Goal: Information Seeking & Learning: Learn about a topic

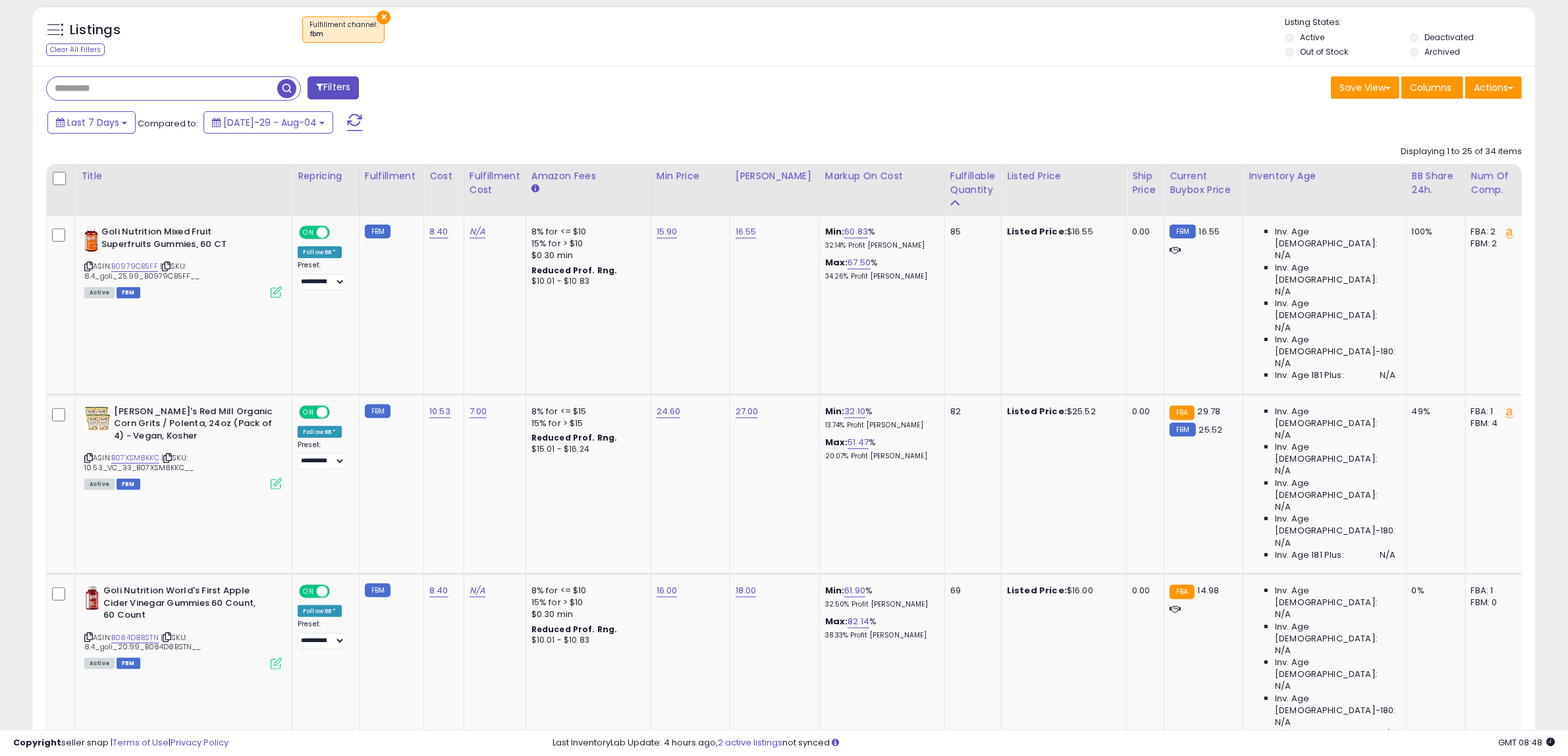
scroll to position [270, 872]
click at [583, 80] on div "Filters" at bounding box center [410, 89] width 748 height 26
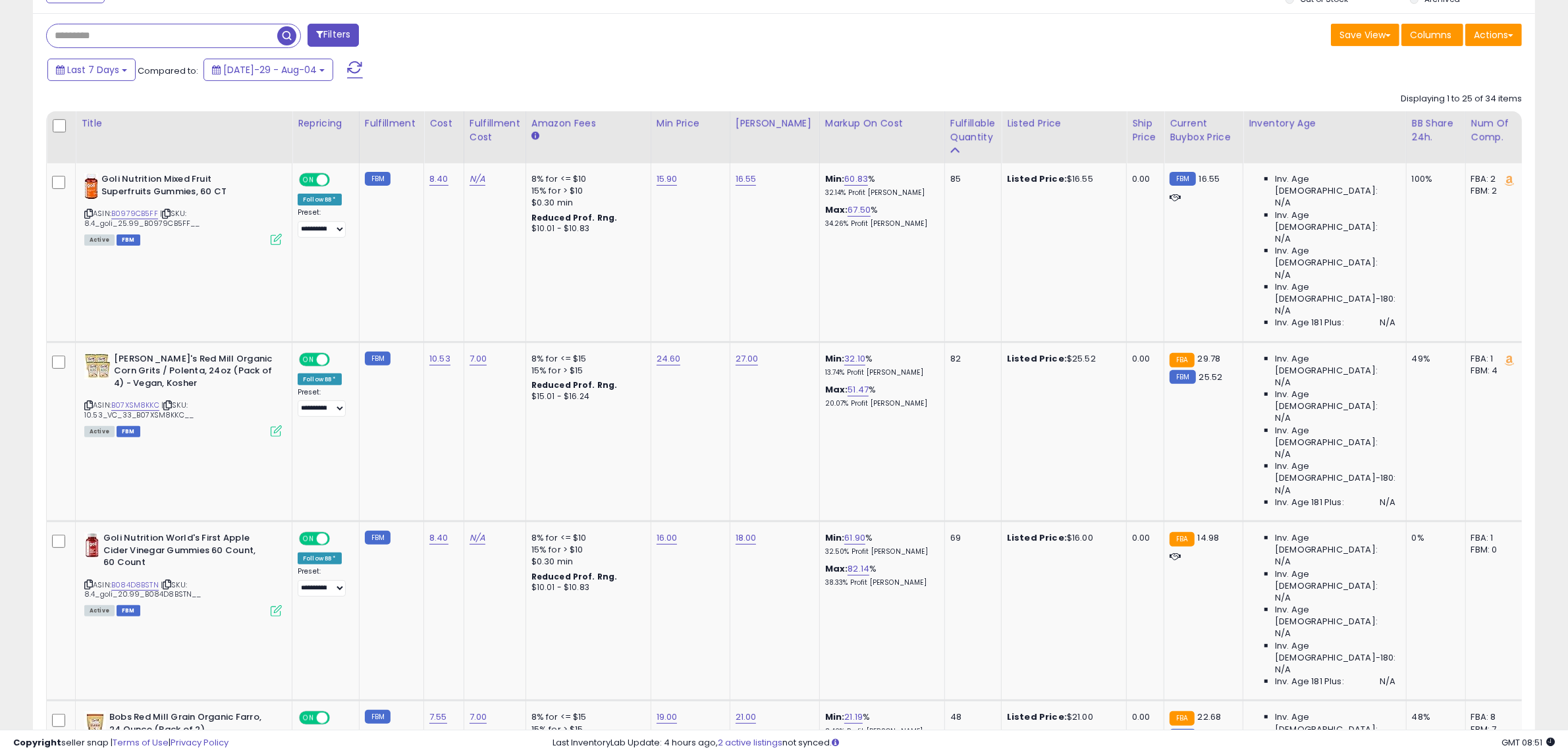
scroll to position [557, 0]
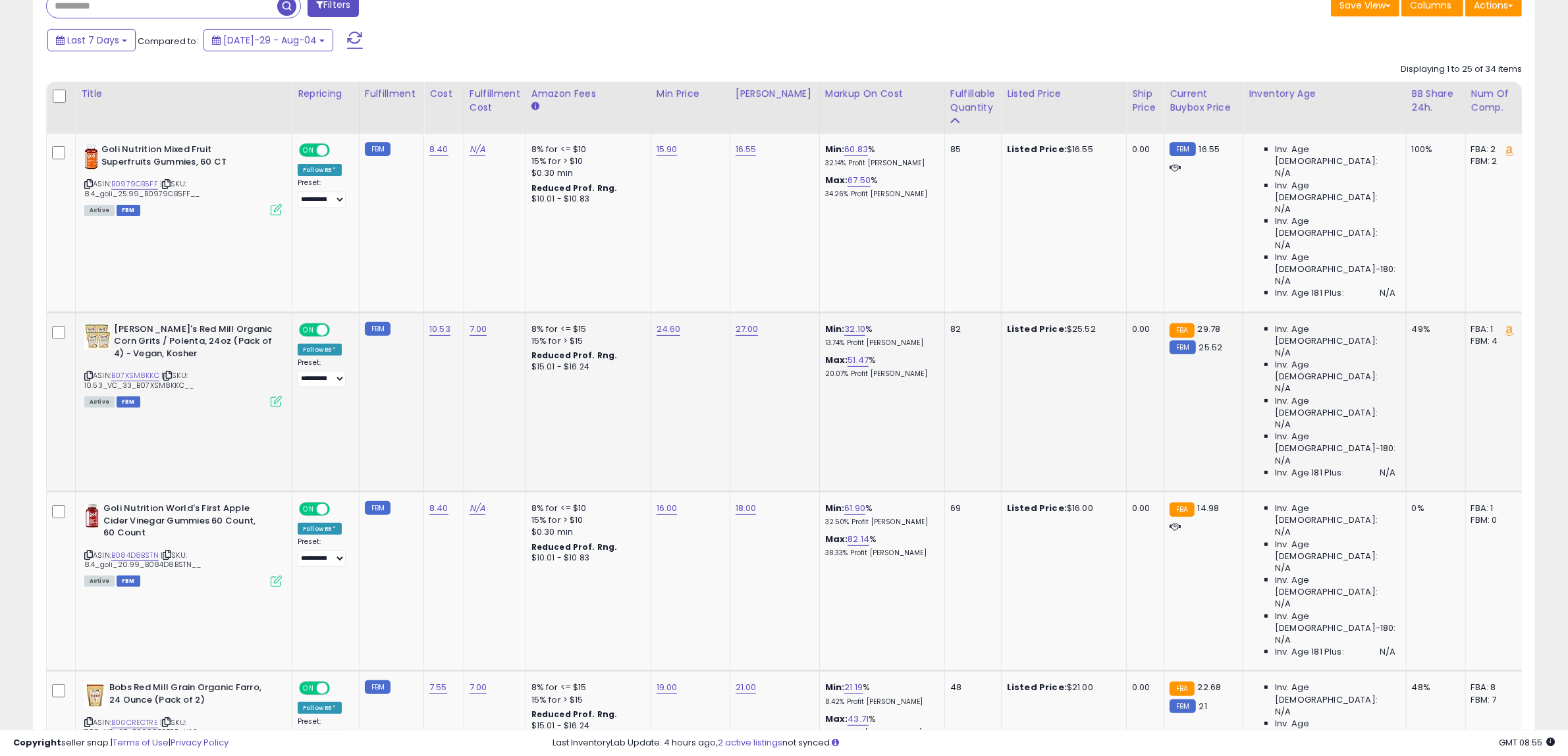
click at [971, 312] on td "82" at bounding box center [972, 402] width 57 height 179
click at [976, 491] on td "69" at bounding box center [972, 581] width 57 height 179
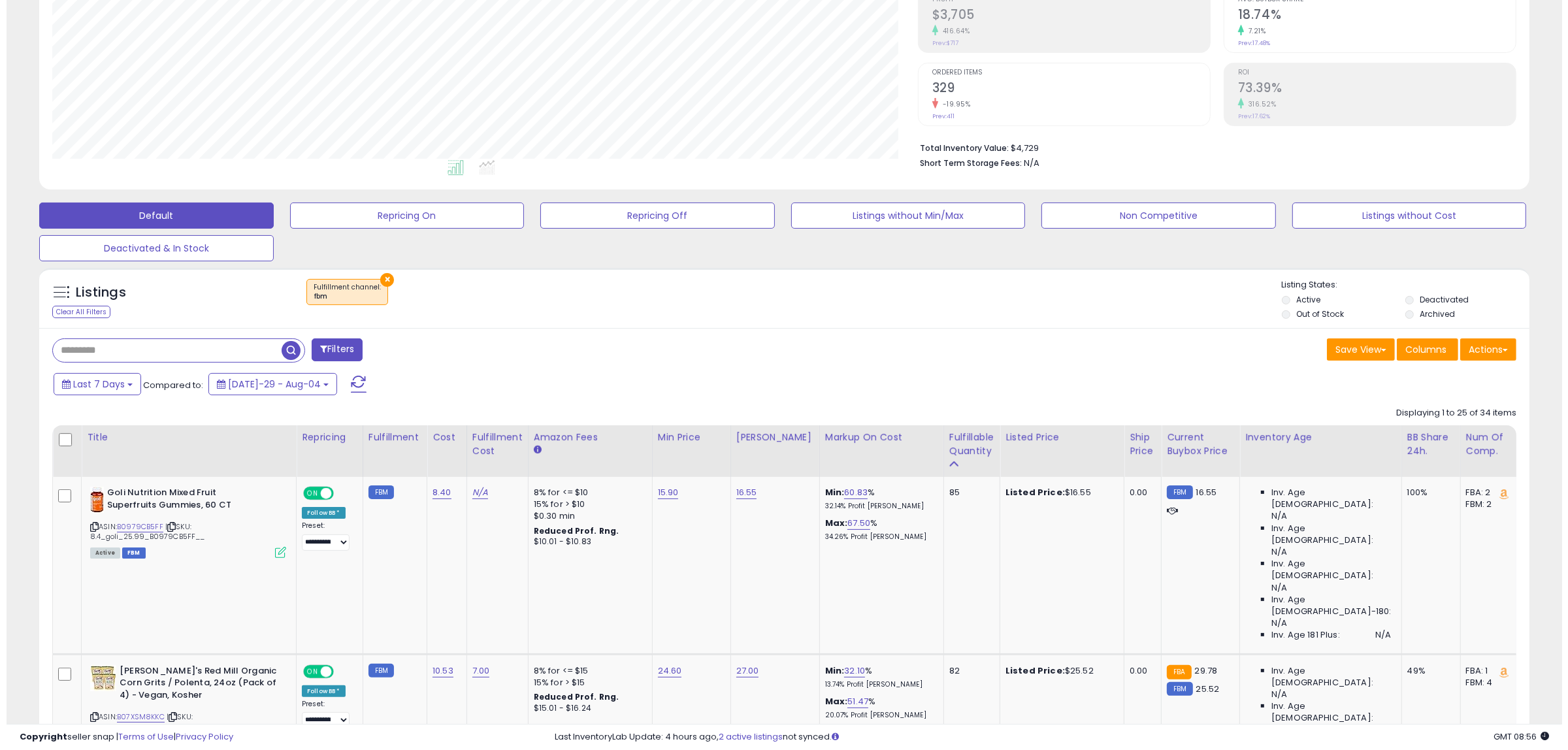
scroll to position [0, 0]
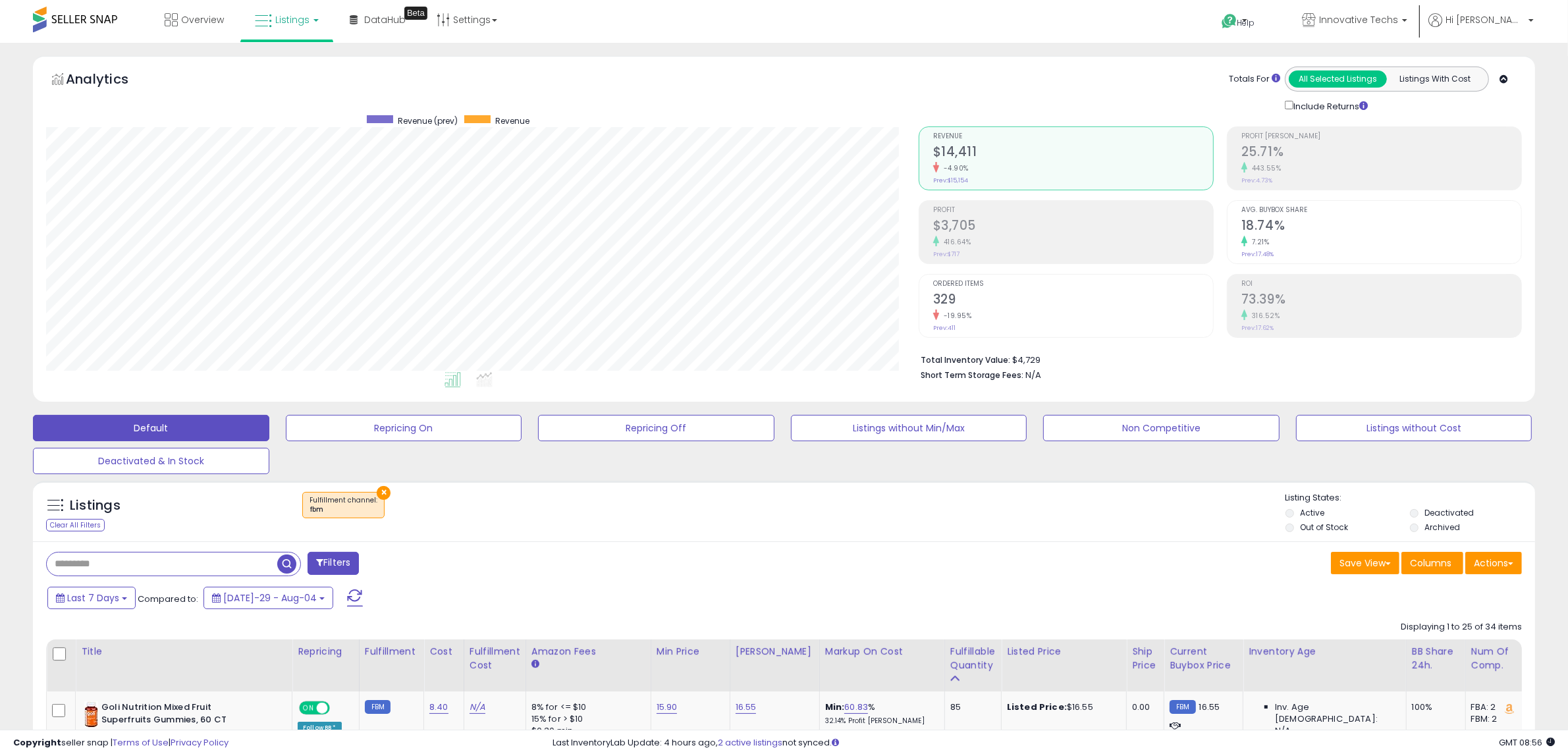
click at [382, 485] on button "×" at bounding box center [383, 492] width 14 height 14
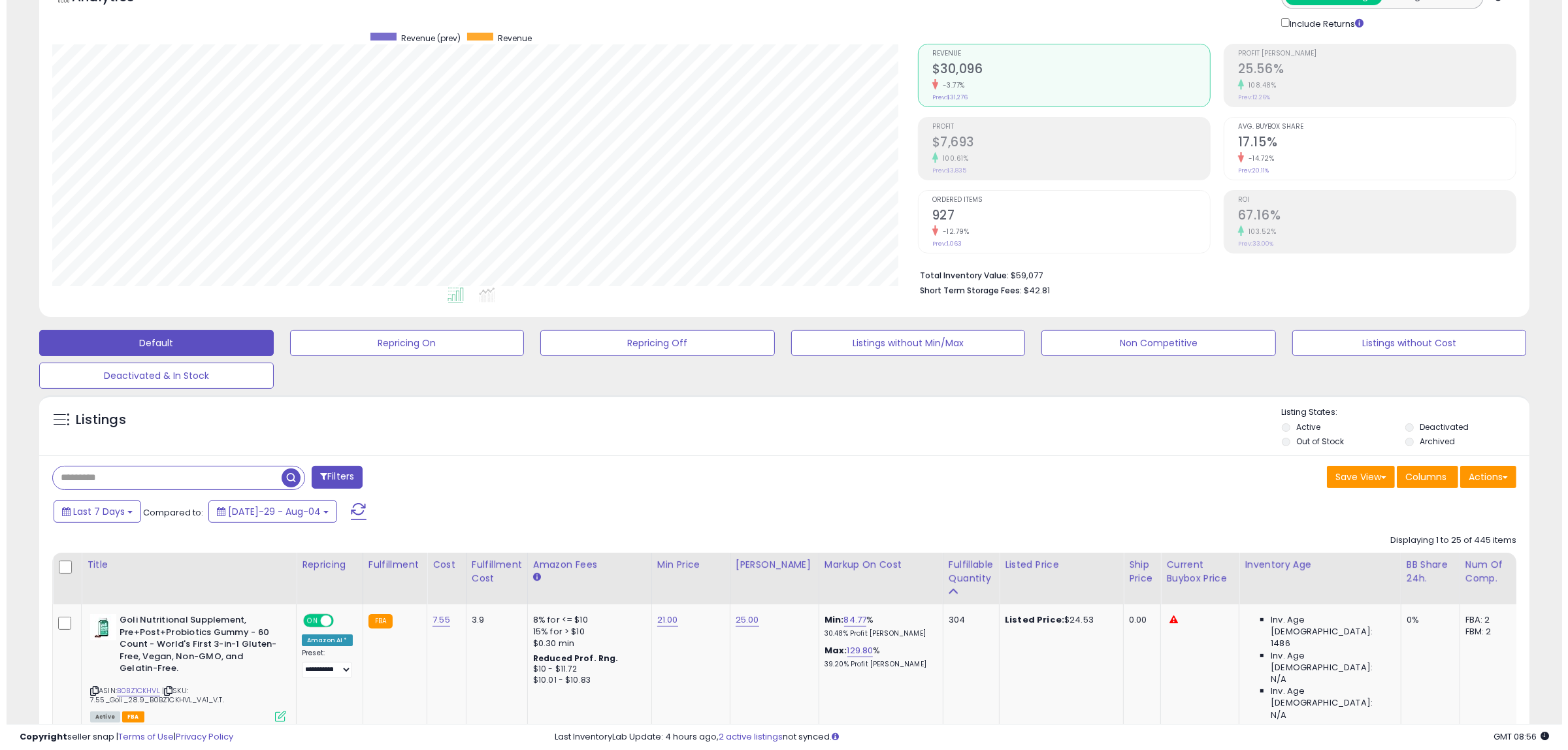
scroll to position [268, 865]
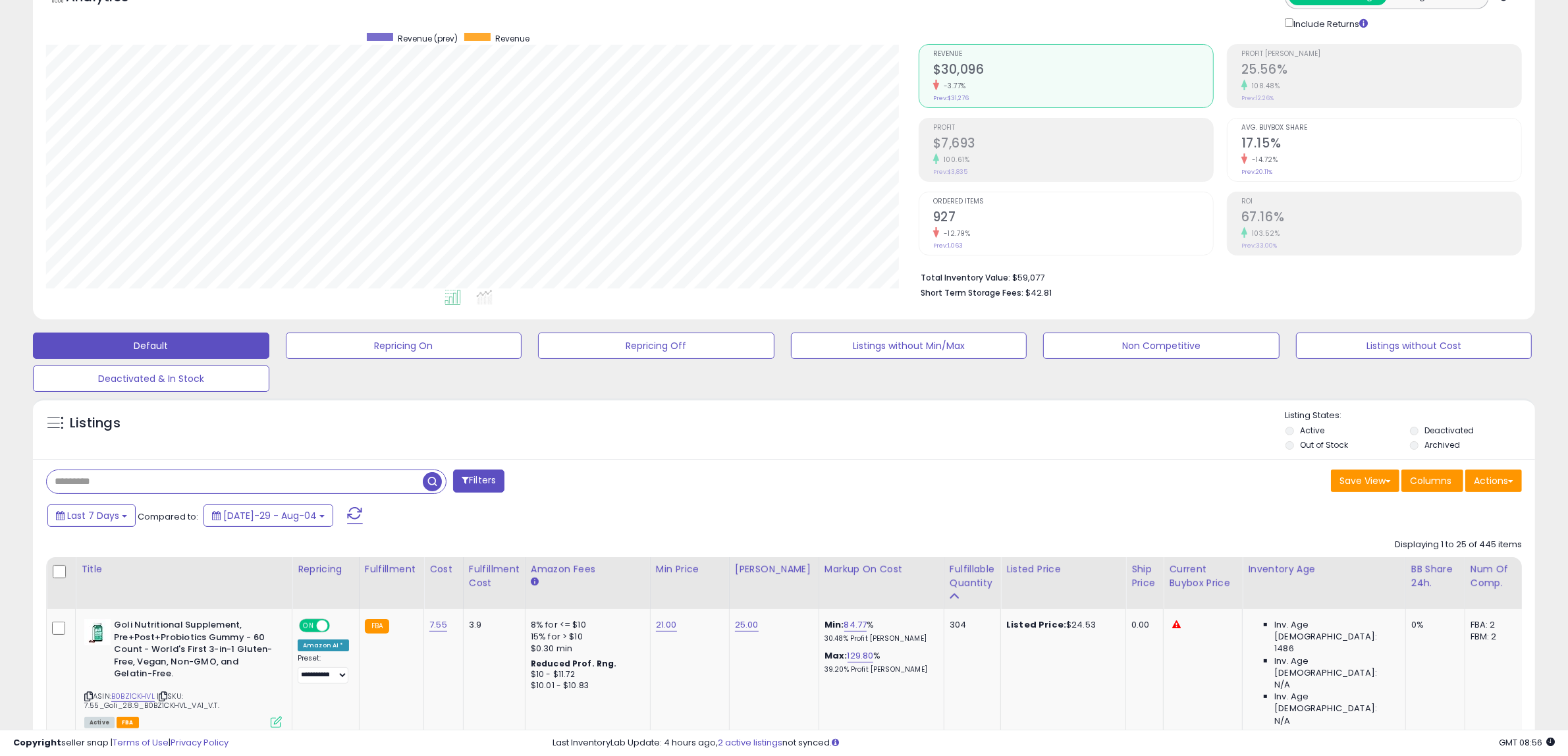
click at [240, 484] on input "text" at bounding box center [234, 481] width 376 height 23
click at [491, 485] on button "Filters" at bounding box center [478, 480] width 52 height 23
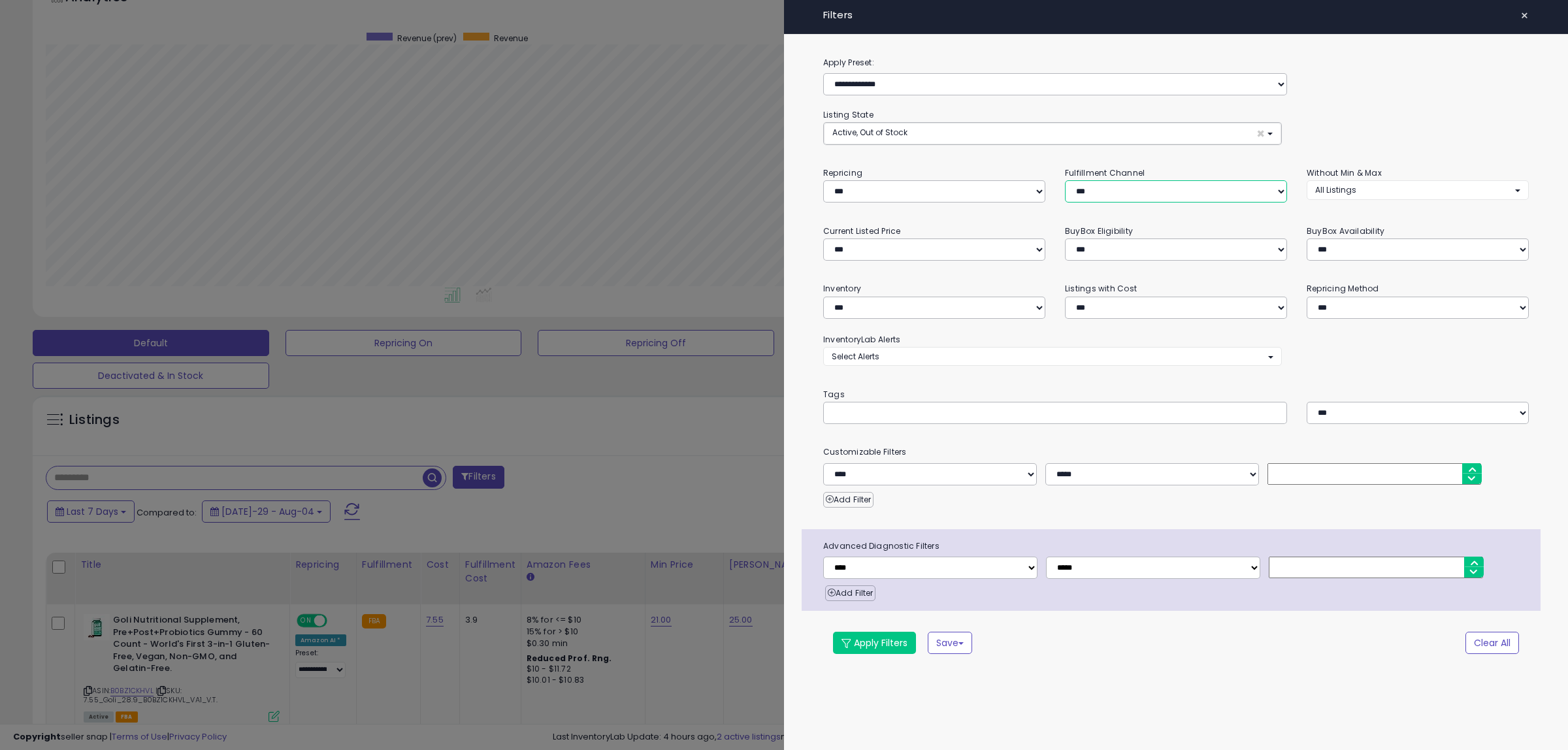
click at [1098, 194] on select "*** *** *** ***" at bounding box center [1176, 191] width 222 height 22
select select "***"
click at [1065, 181] on select "*** *** *** ***" at bounding box center [1176, 191] width 222 height 22
click at [883, 650] on button "Apply Filters" at bounding box center [874, 643] width 83 height 22
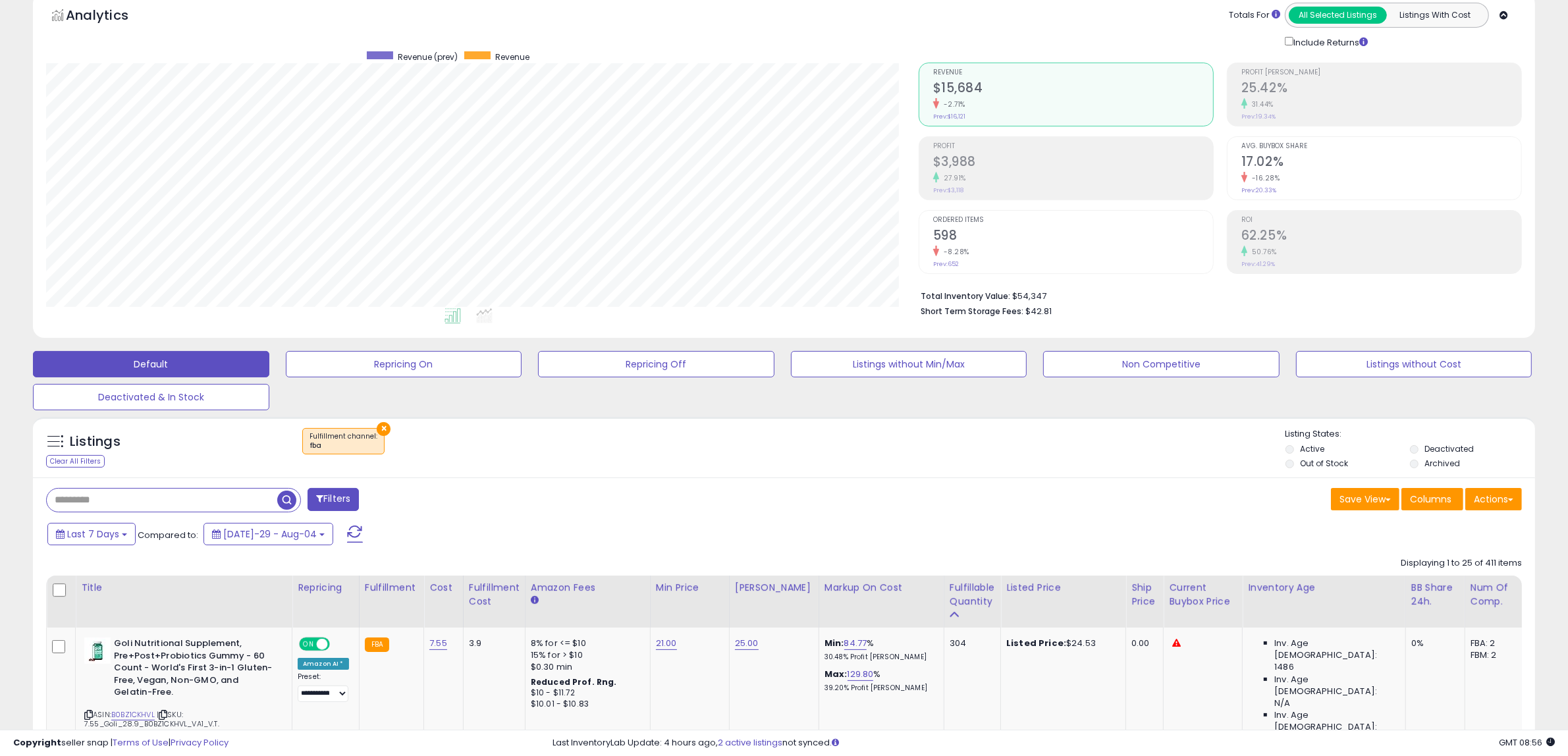
scroll to position [270, 872]
click at [928, 451] on div "× Fulfillment channel : fba" at bounding box center [785, 446] width 999 height 37
click at [932, 428] on div "× Fulfillment channel : fba" at bounding box center [785, 446] width 999 height 37
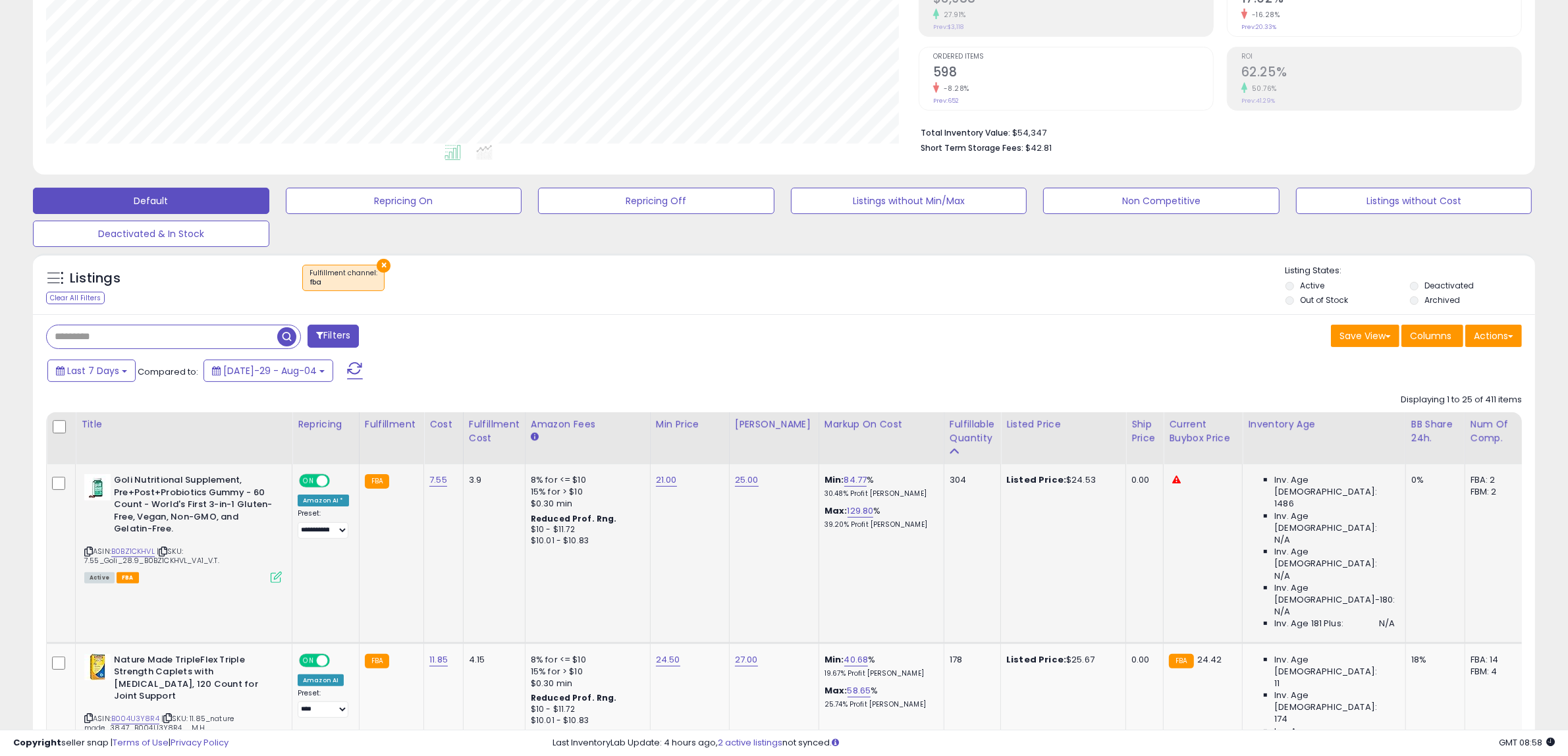
scroll to position [228, 0]
click at [1107, 366] on div "Last 7 Days Compared to: [DATE]-29 - Aug-04" at bounding box center [782, 370] width 1496 height 30
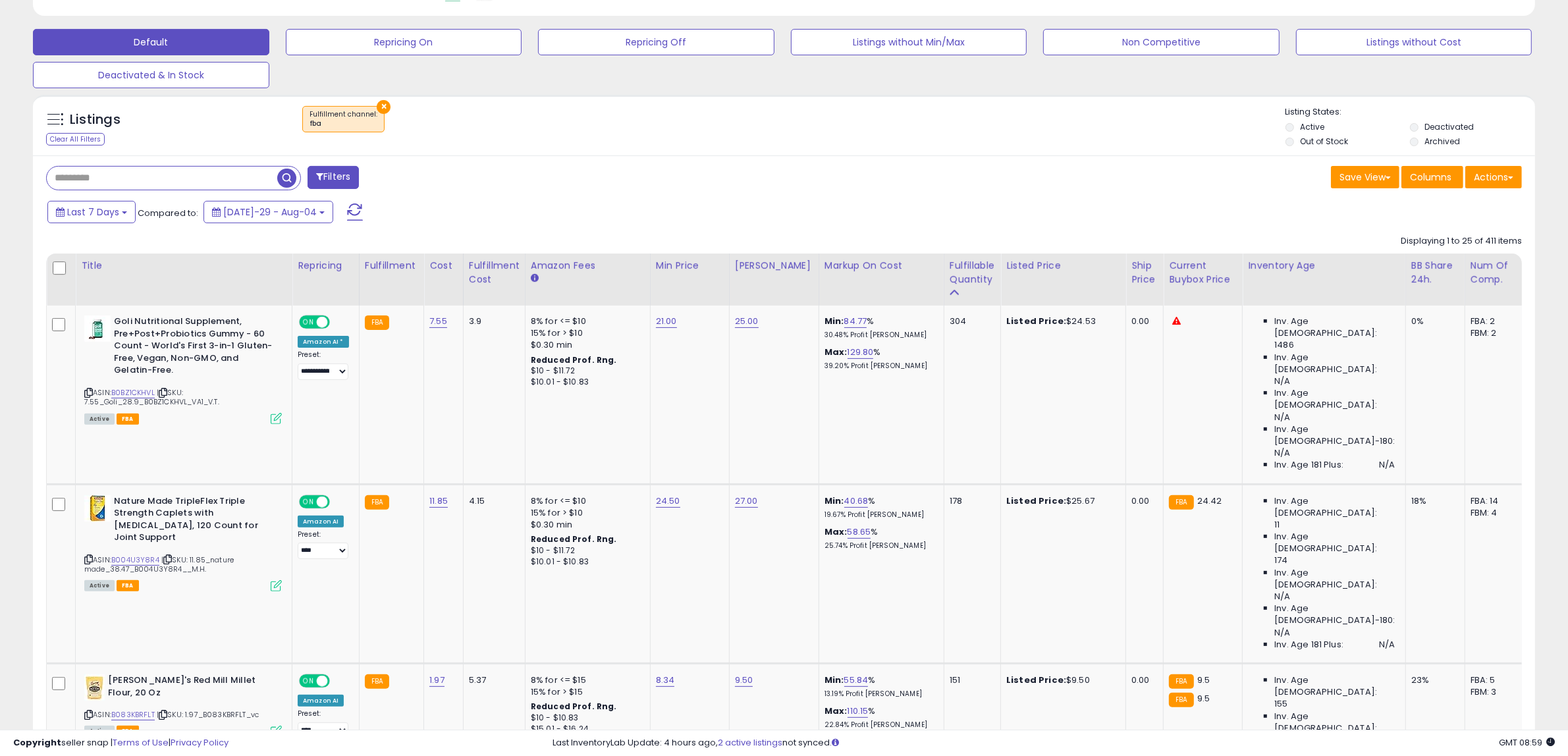
scroll to position [393, 0]
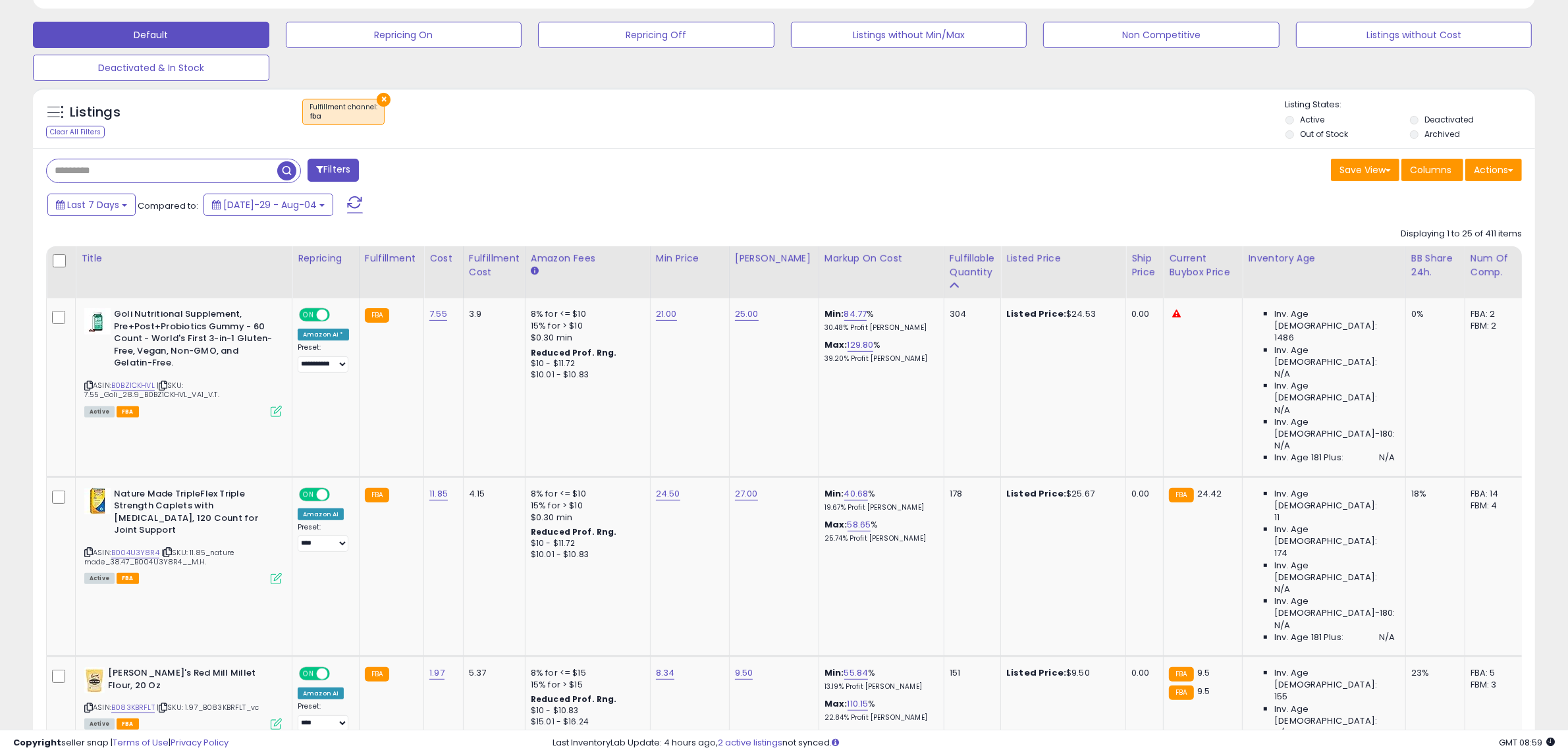
click at [1107, 183] on div "Save View Save As New View Update Current View Columns Actions Import Import Wa…" at bounding box center [1158, 172] width 748 height 25
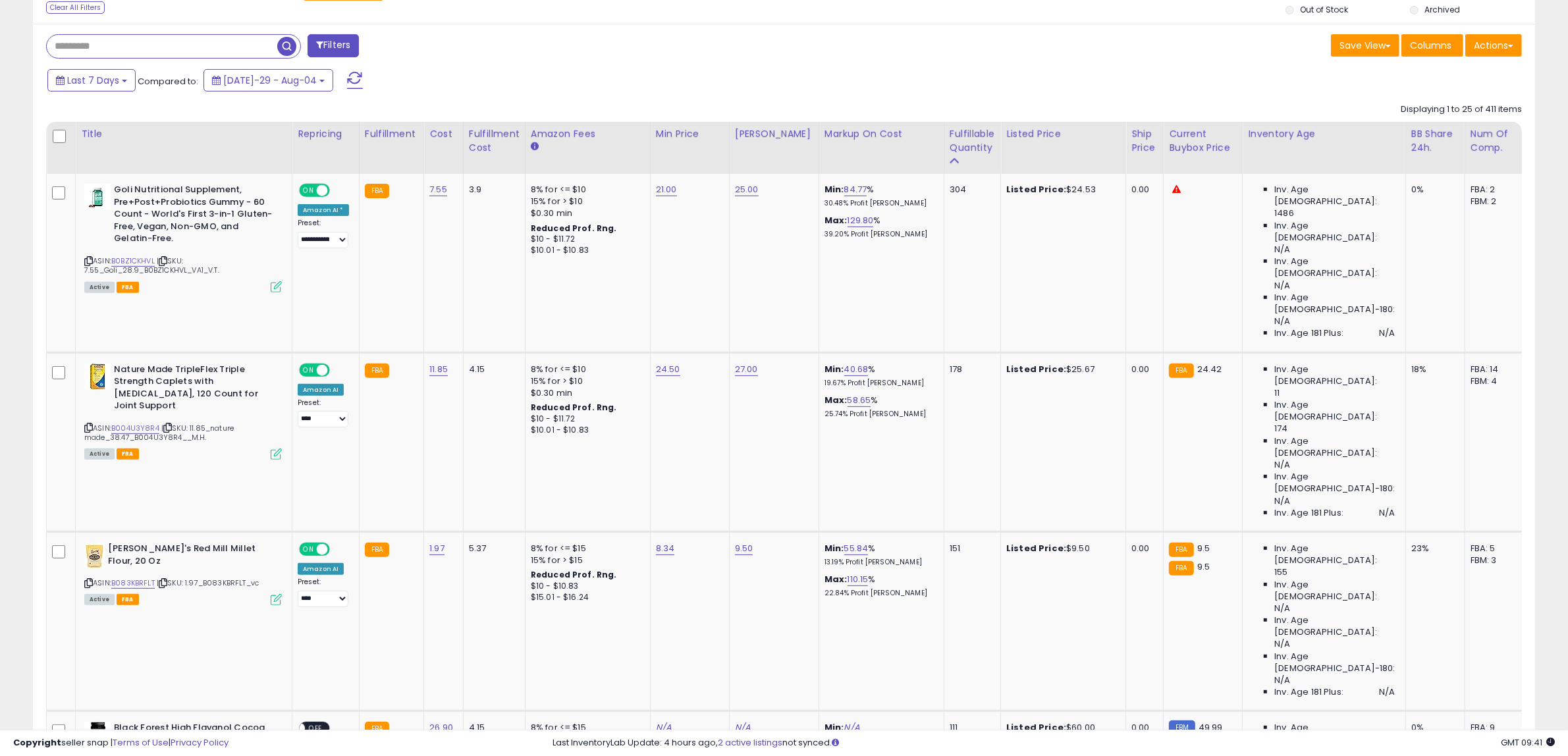
scroll to position [640, 0]
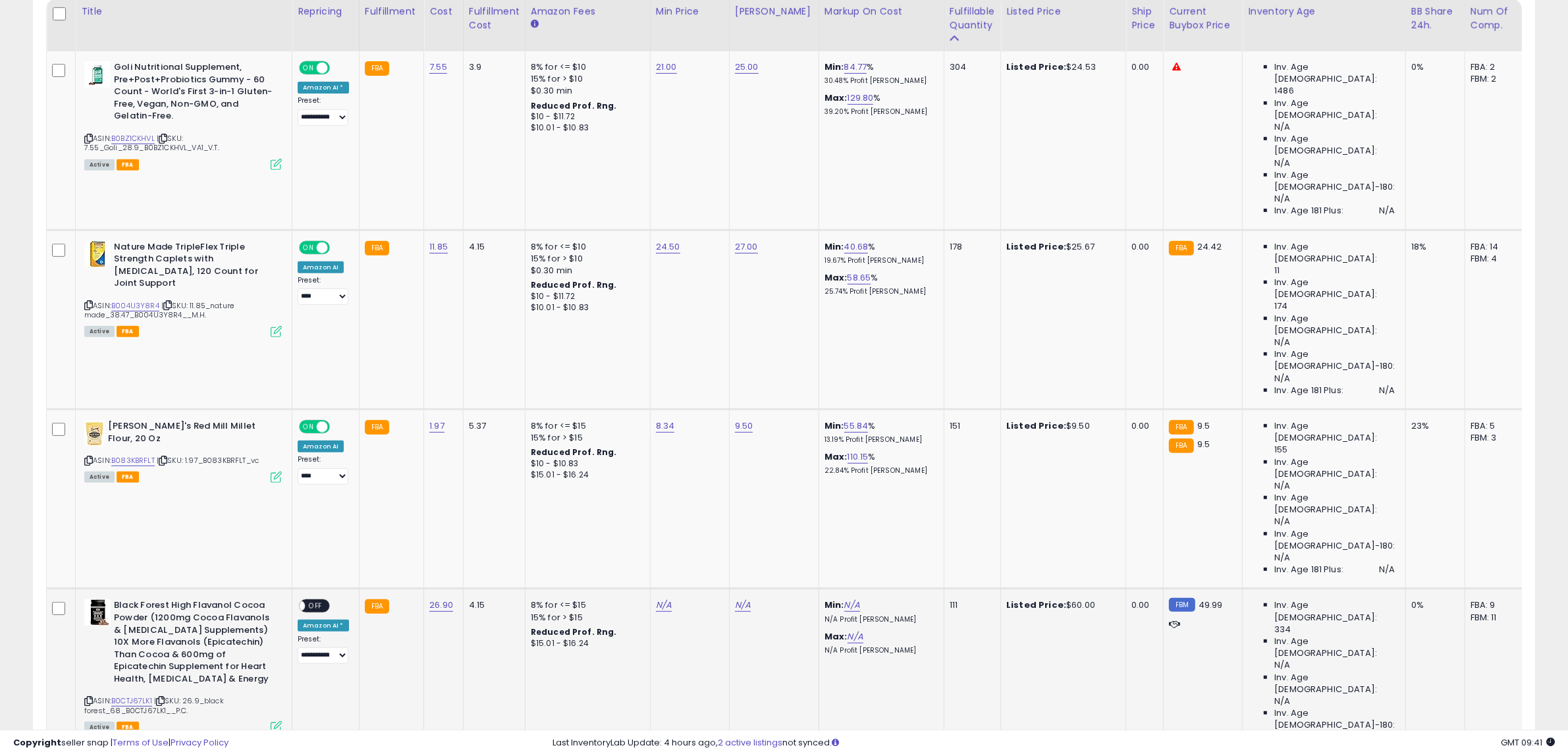
click at [469, 589] on td "4.15" at bounding box center [493, 678] width 62 height 179
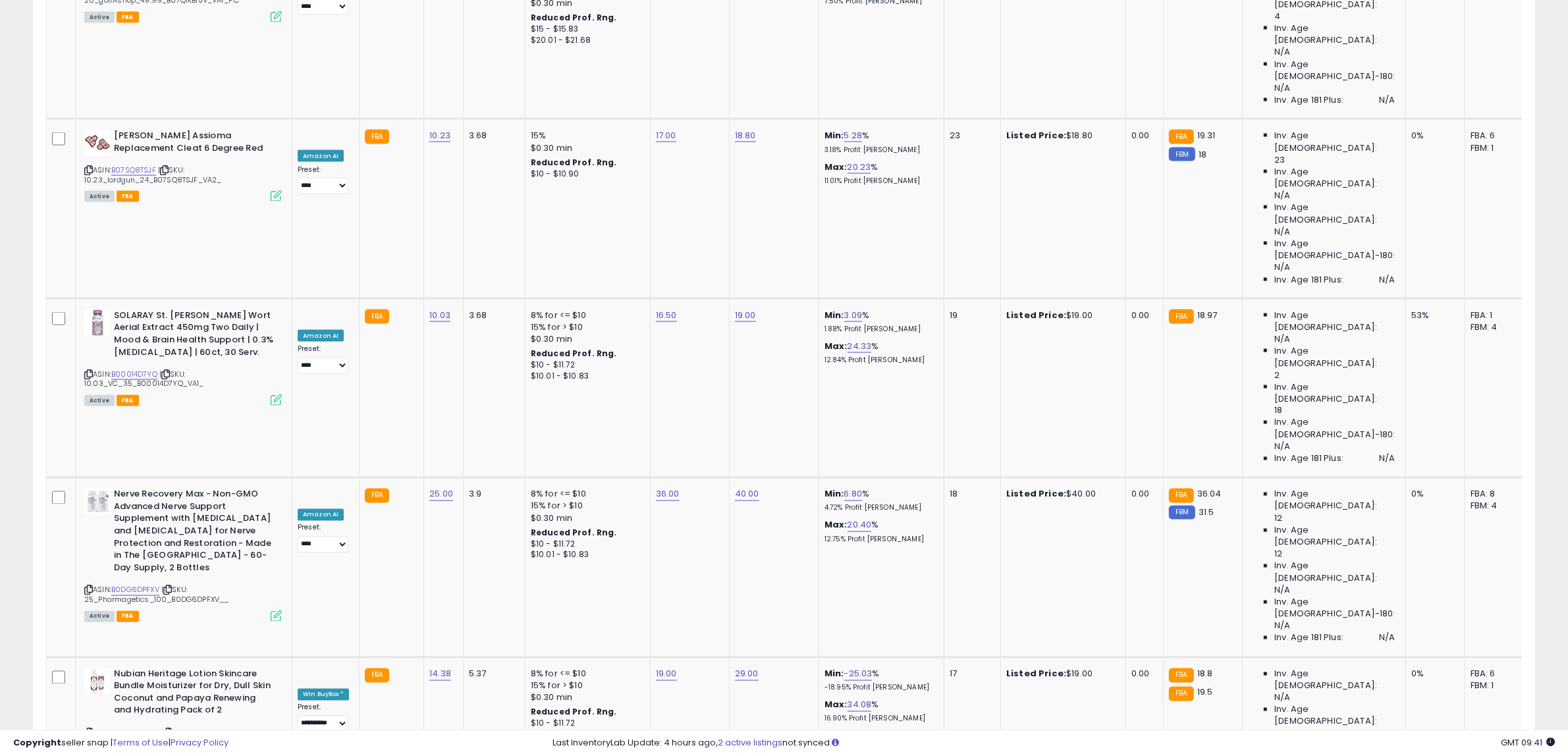
scroll to position [2725, 0]
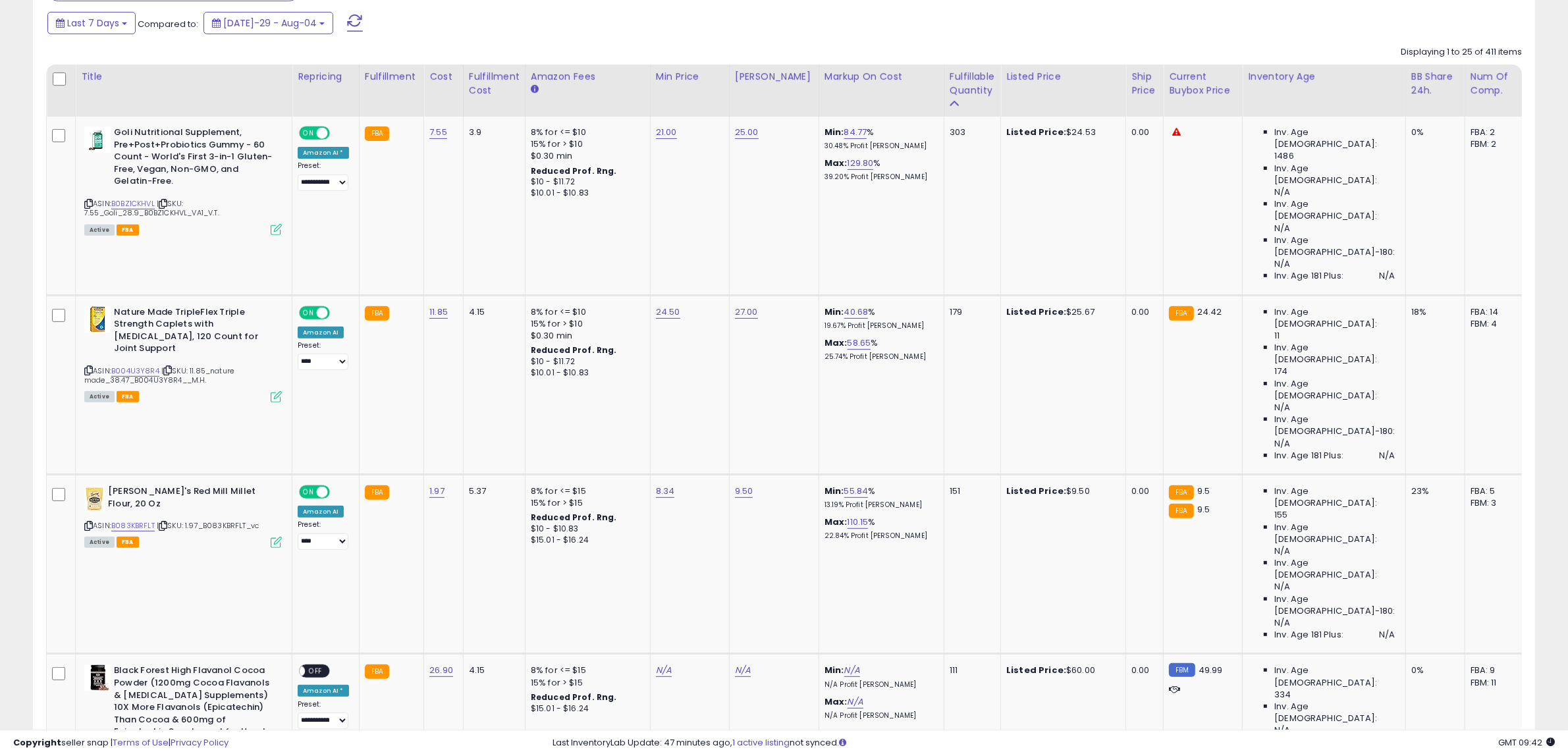
scroll to position [576, 0]
